Goal: Information Seeking & Learning: Find specific fact

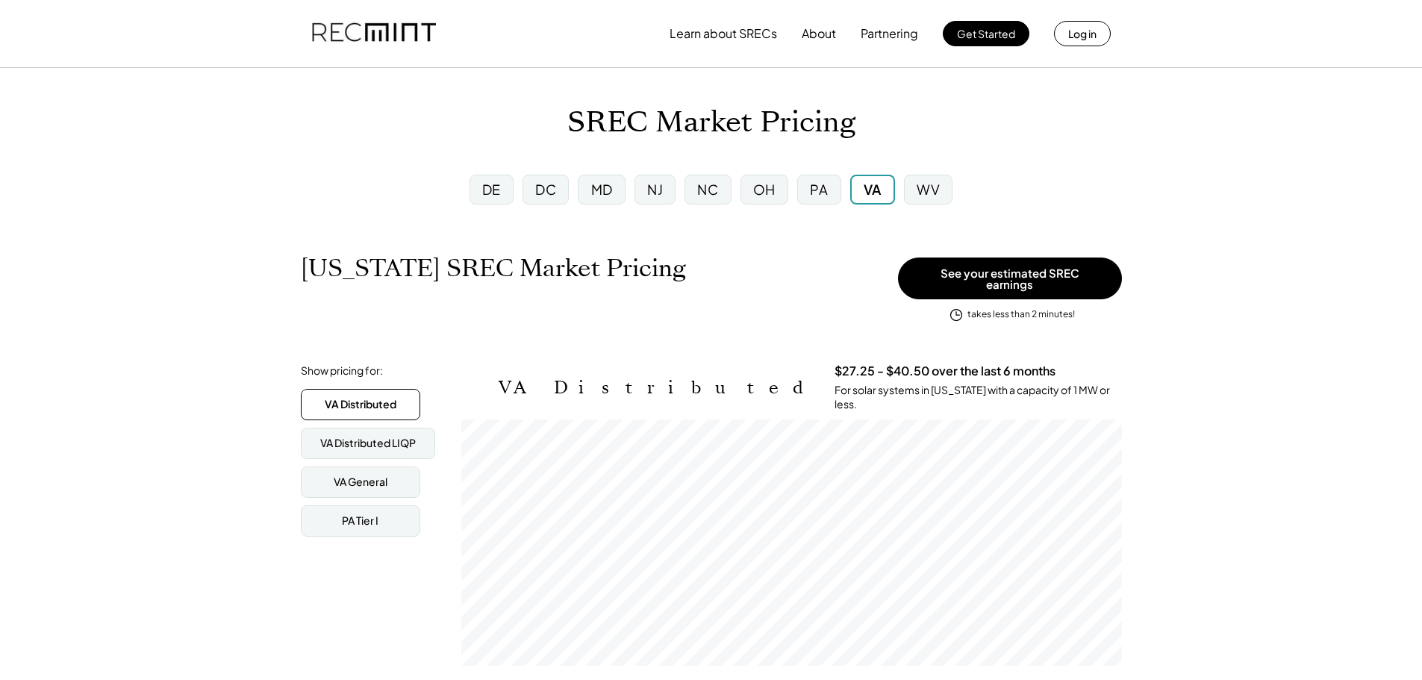
scroll to position [246, 661]
click at [718, 187] on div "NC" at bounding box center [707, 189] width 21 height 19
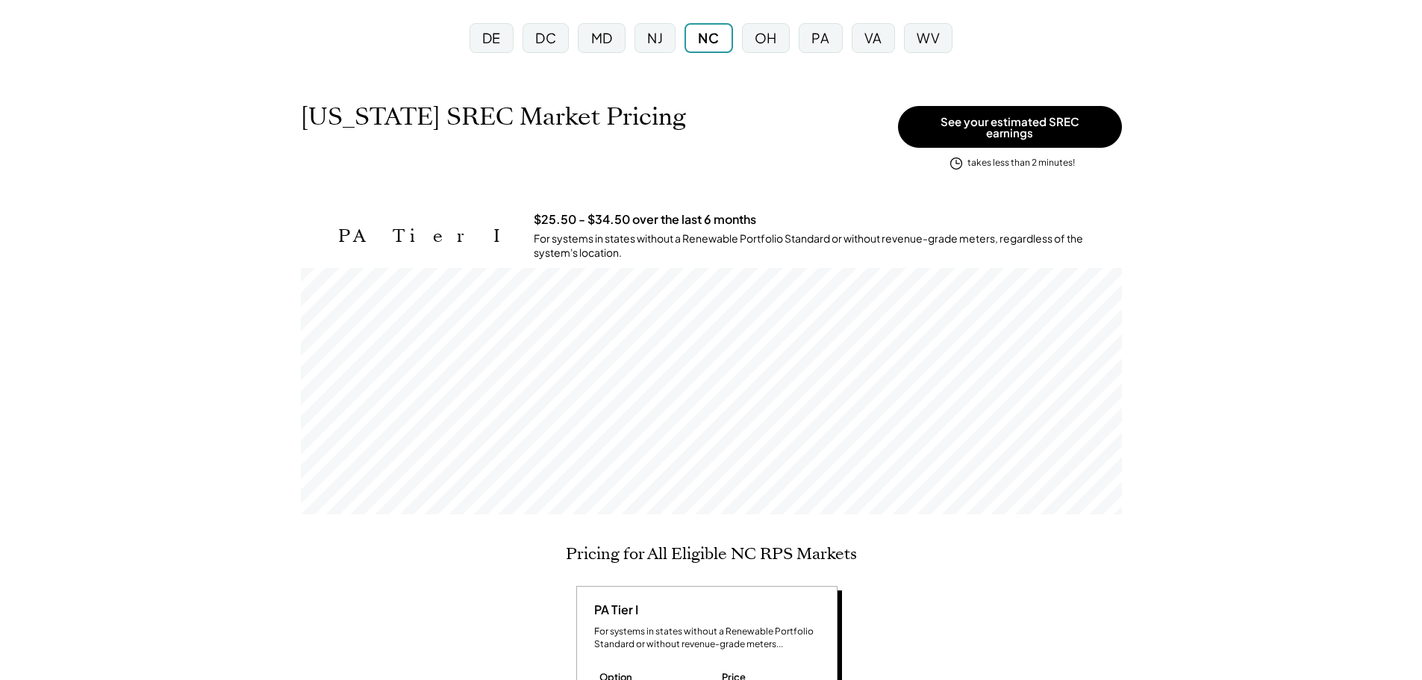
scroll to position [149, 0]
click at [823, 43] on div "PA" at bounding box center [821, 40] width 18 height 19
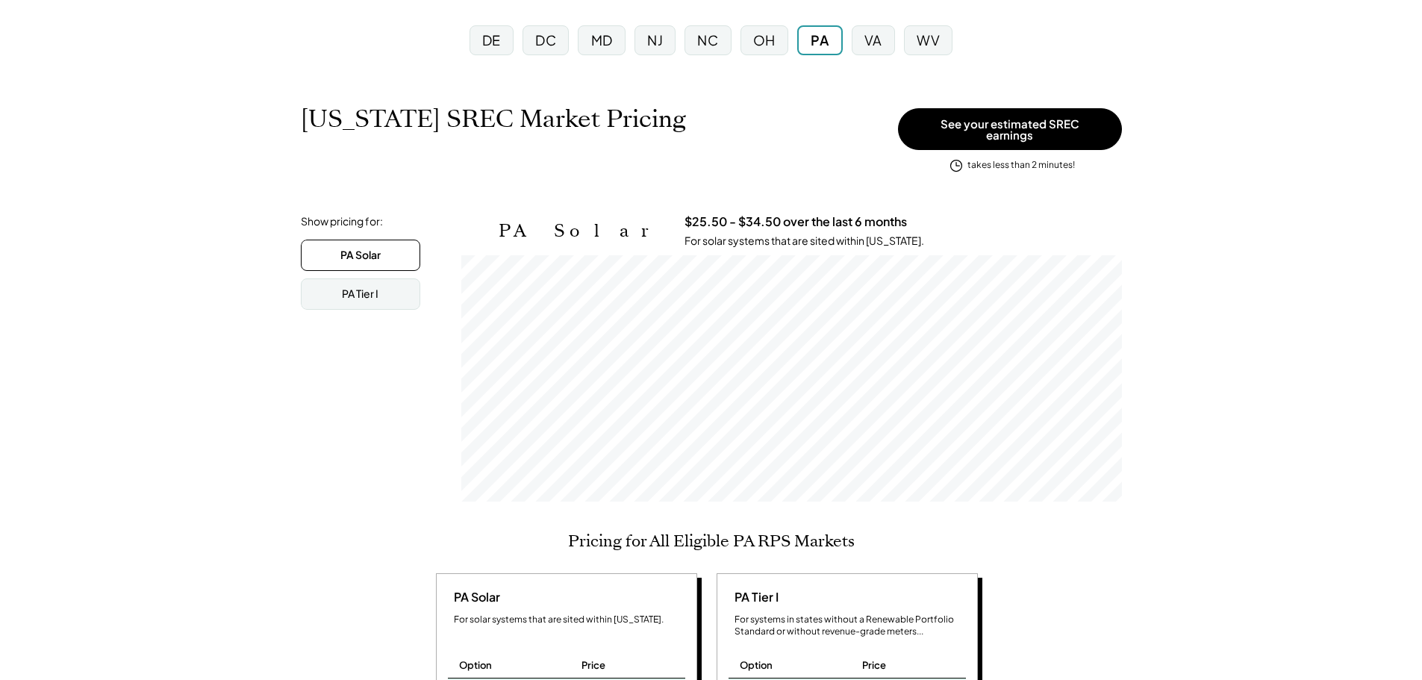
scroll to position [246, 661]
click at [768, 43] on div "OH" at bounding box center [764, 40] width 22 height 19
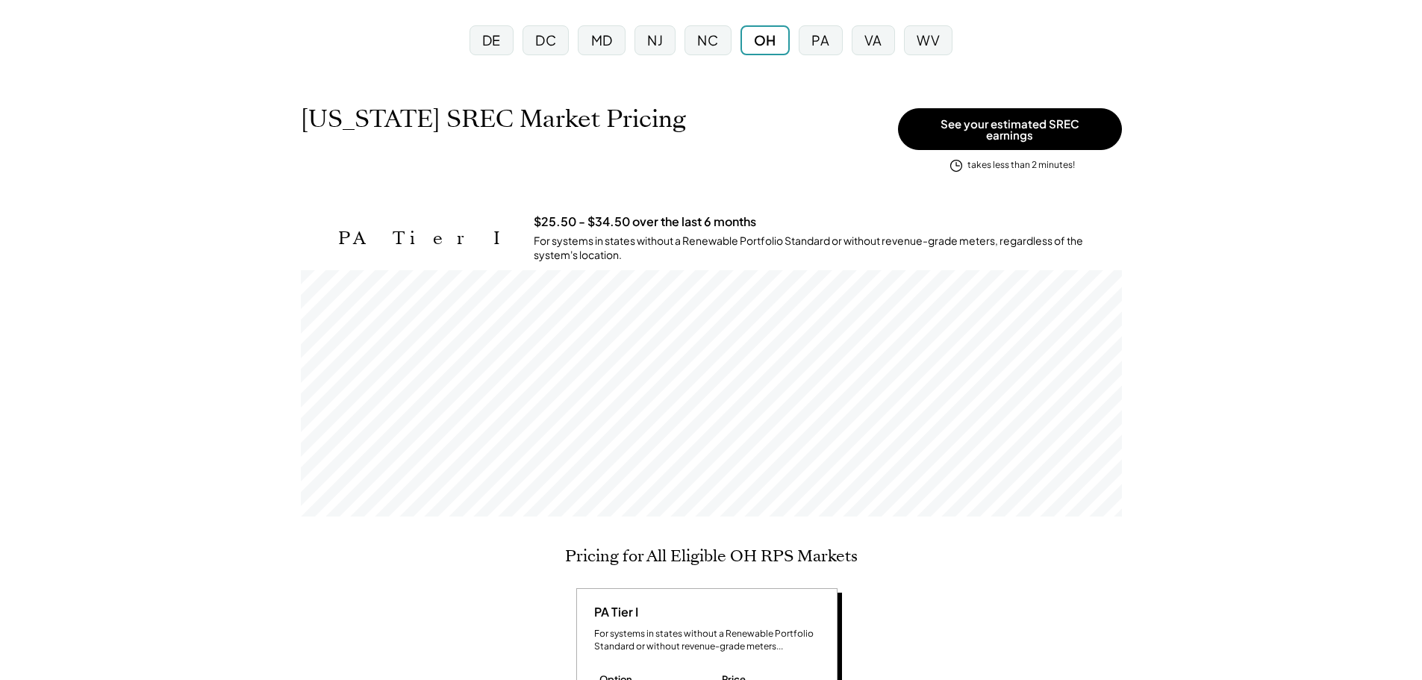
scroll to position [246, 821]
click at [709, 37] on div "NC" at bounding box center [707, 40] width 21 height 19
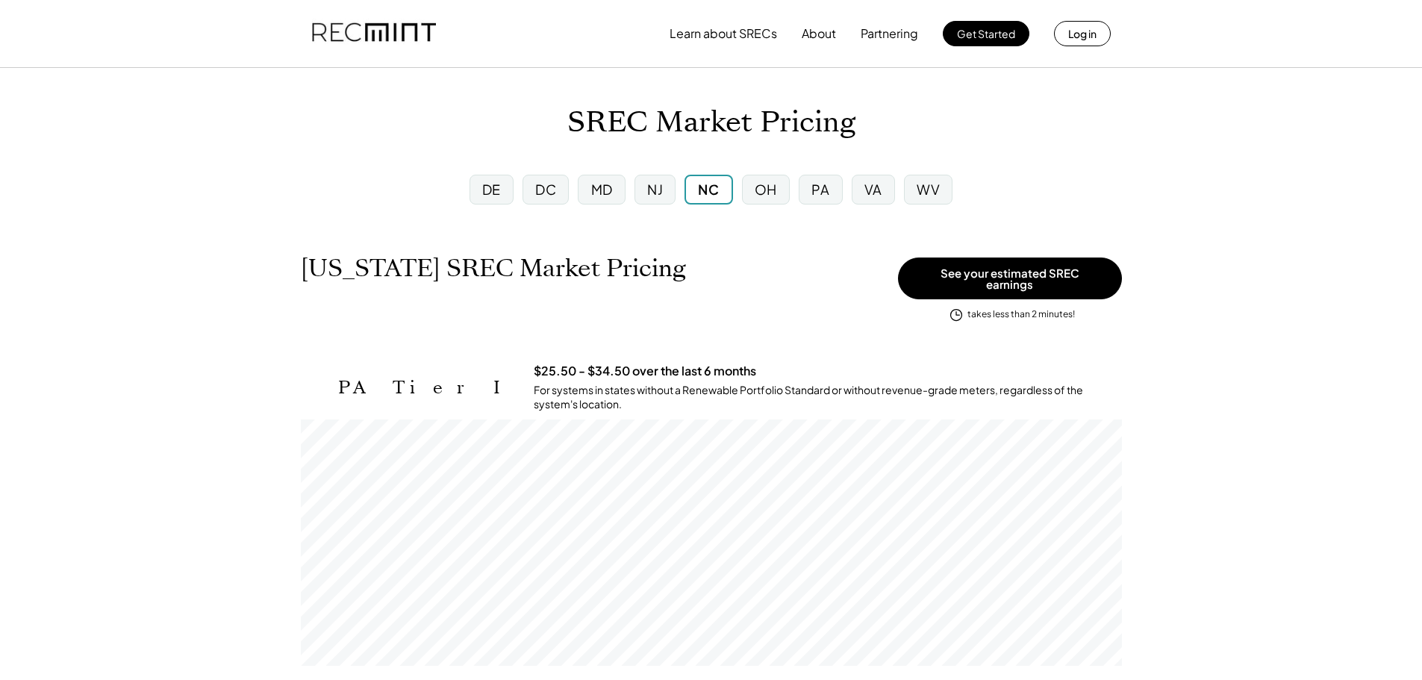
scroll to position [149, 0]
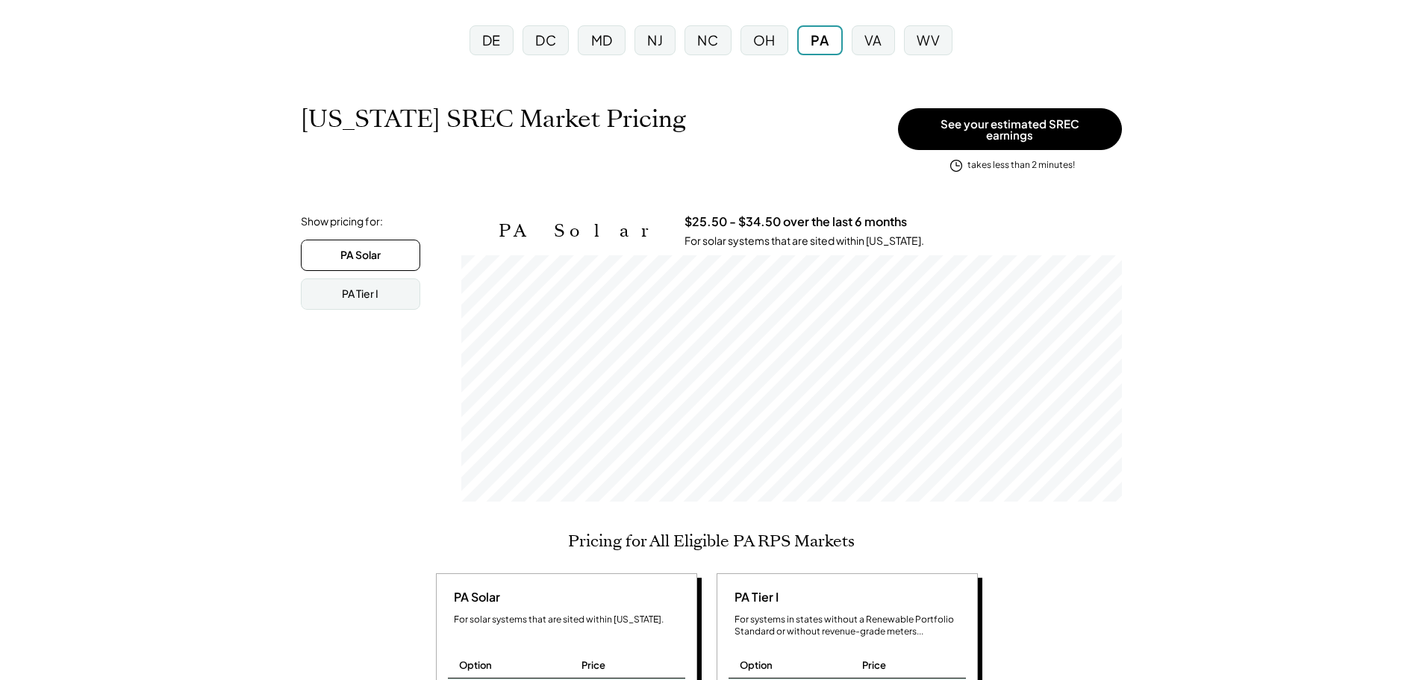
scroll to position [246, 661]
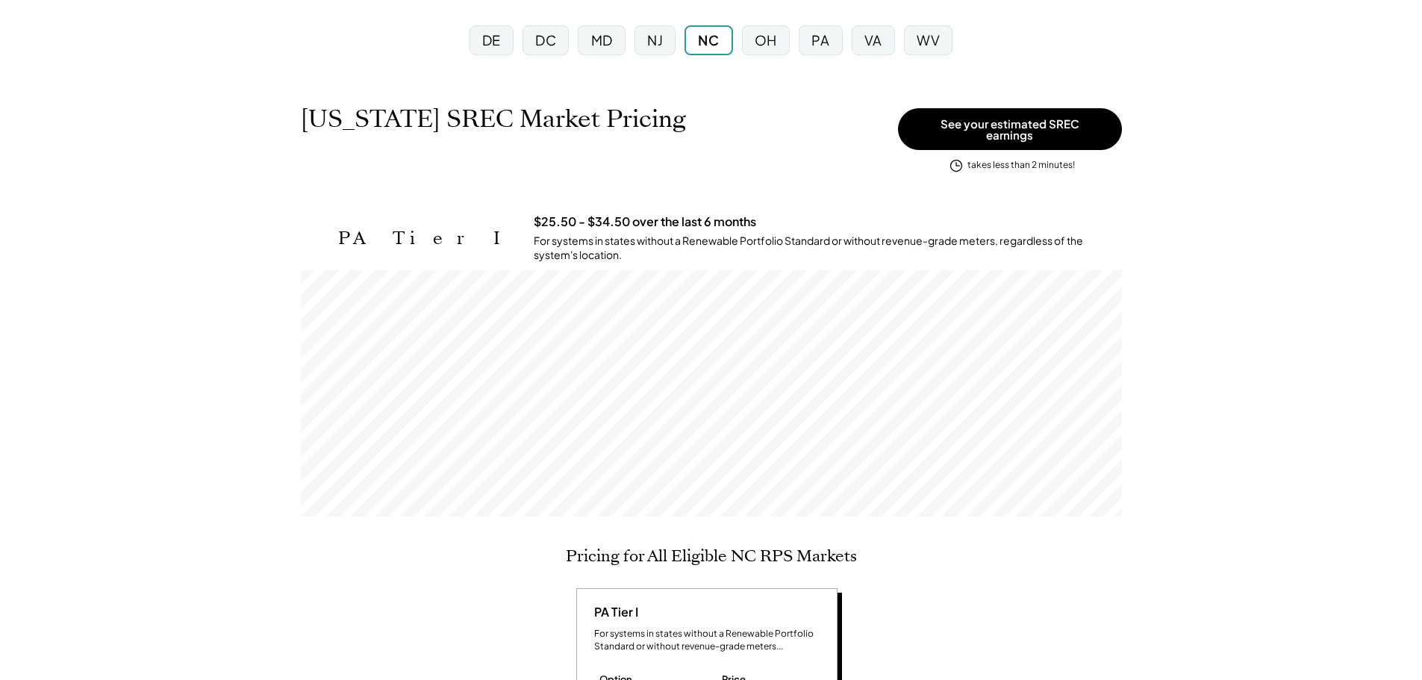
scroll to position [246, 821]
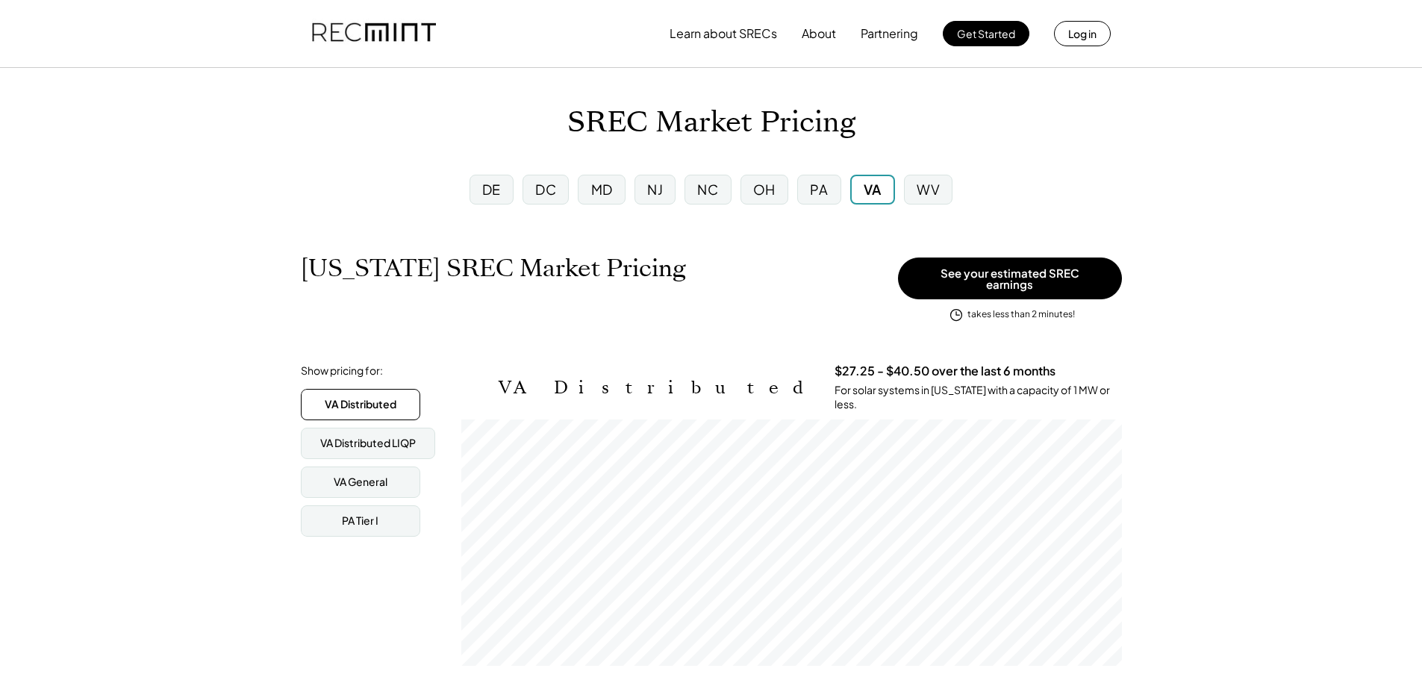
scroll to position [246, 661]
